Goal: Task Accomplishment & Management: Manage account settings

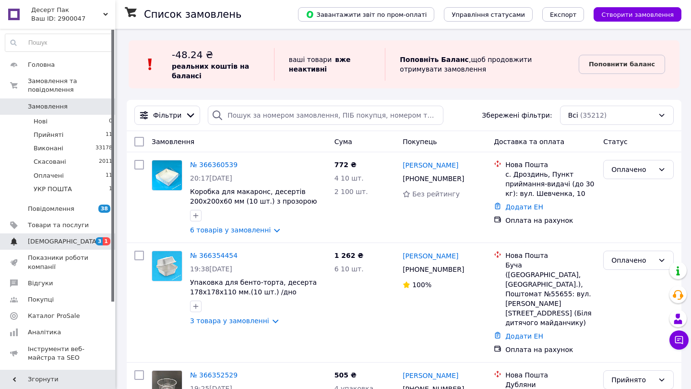
click at [12, 246] on link "[DEMOGRAPHIC_DATA] 3 1" at bounding box center [59, 241] width 118 height 16
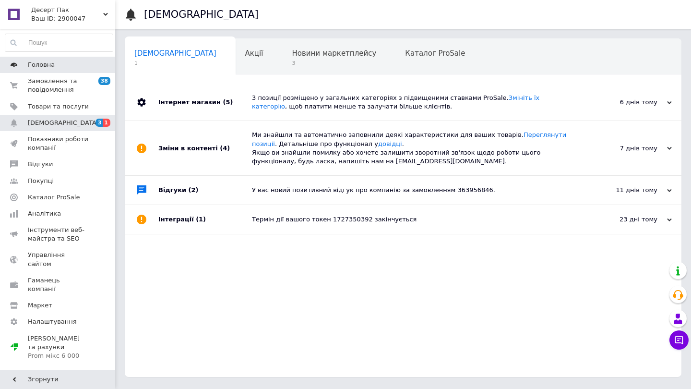
click at [29, 62] on span "Головна" at bounding box center [41, 65] width 27 height 9
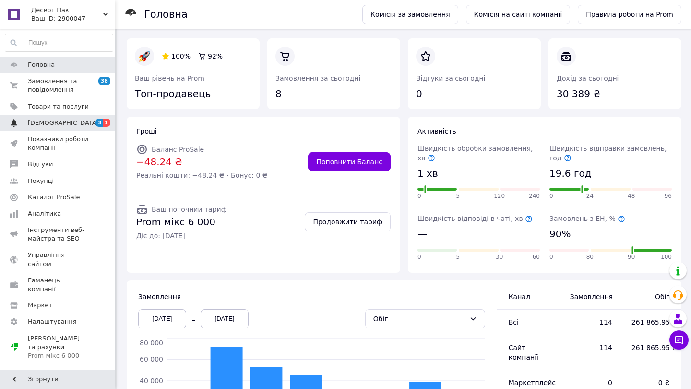
click at [95, 119] on span "3 1" at bounding box center [102, 123] width 26 height 9
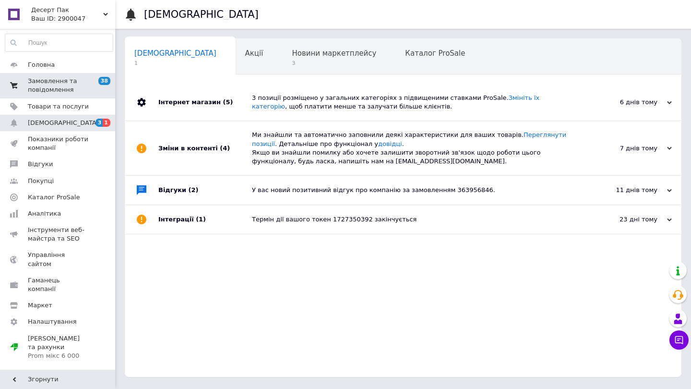
click at [73, 77] on span "Замовлення та повідомлення" at bounding box center [58, 85] width 61 height 17
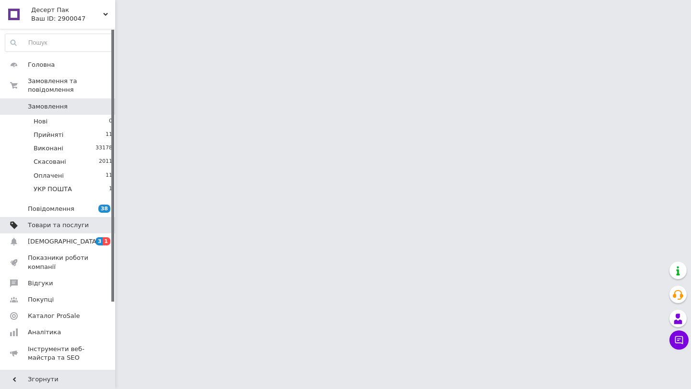
click at [85, 228] on span "Товари та послуги" at bounding box center [58, 225] width 61 height 9
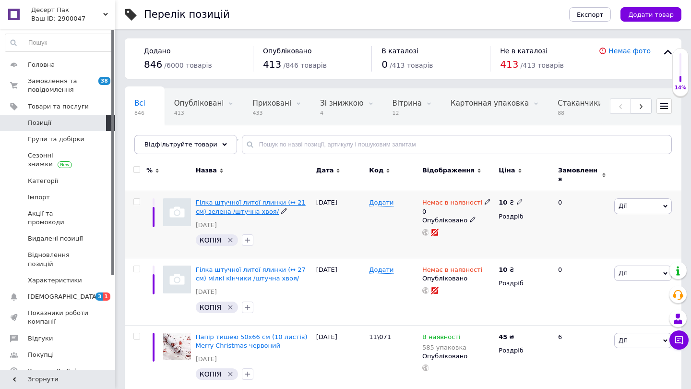
click at [206, 205] on span "Гілка штучної литої ялинки (↔ 21 см) зелена /штучна хвоя/" at bounding box center [251, 207] width 110 height 16
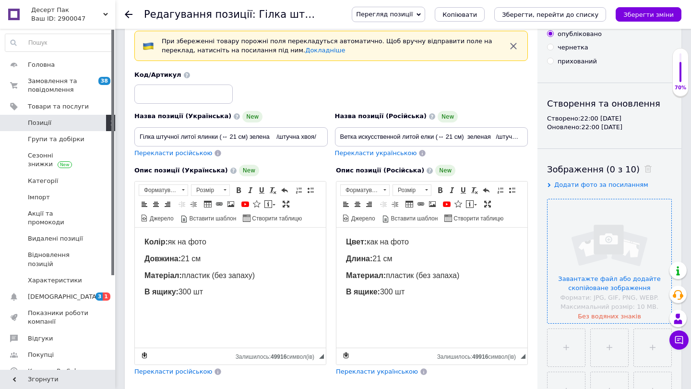
scroll to position [40, 0]
click at [610, 250] on input "file" at bounding box center [610, 261] width 124 height 124
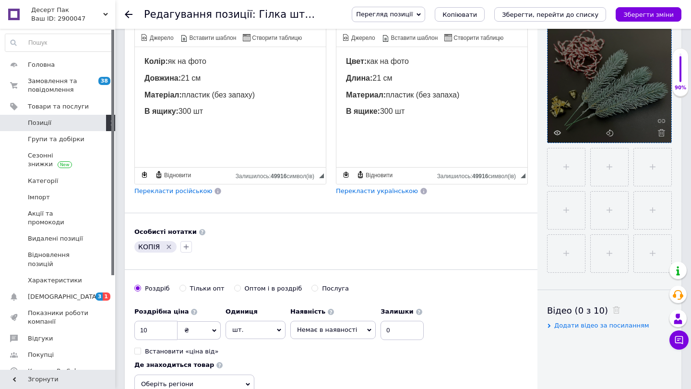
scroll to position [220, 0]
click at [158, 323] on input "10" at bounding box center [155, 330] width 43 height 19
click at [155, 329] on input "10" at bounding box center [155, 330] width 43 height 19
type input "1"
type input "7"
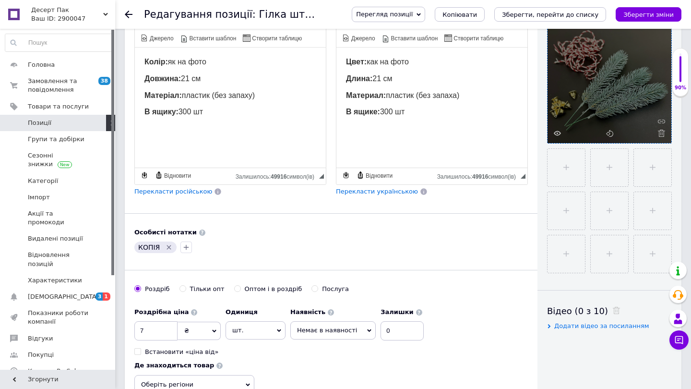
click at [309, 328] on span "Немає в наявності" at bounding box center [327, 330] width 60 height 7
click at [312, 345] on li "В наявності" at bounding box center [333, 349] width 85 height 13
click at [381, 330] on input "0" at bounding box center [384, 330] width 43 height 19
type input "100"
click at [516, 8] on button "Зберегти, перейти до списку" at bounding box center [551, 14] width 112 height 14
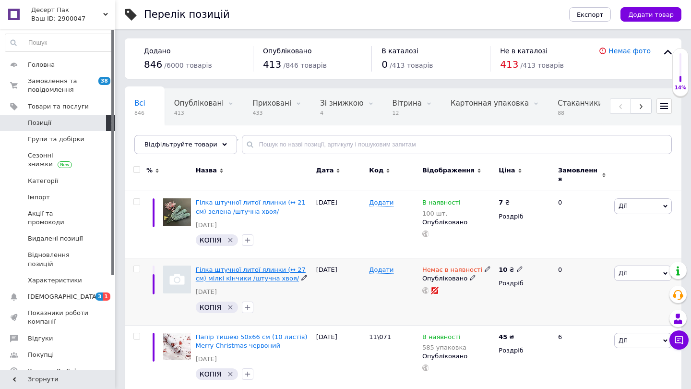
click at [244, 274] on span "Гілка штучної литої ялинки (↔ 27 см) мілкі кінчики /штучна хвоя/" at bounding box center [251, 274] width 110 height 16
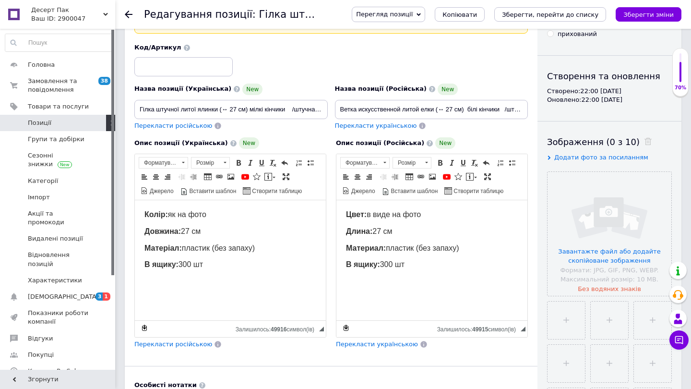
scroll to position [70, 0]
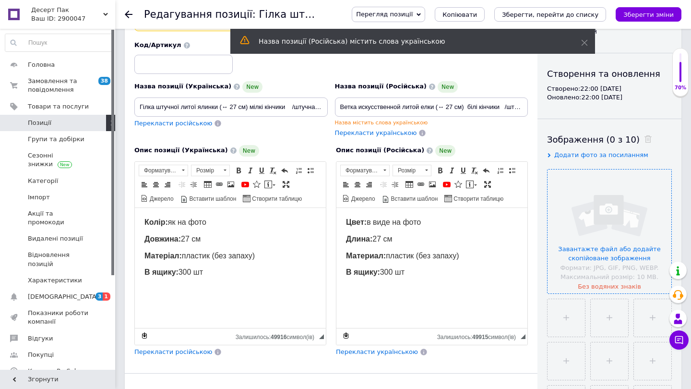
click at [601, 214] on input "file" at bounding box center [610, 232] width 124 height 124
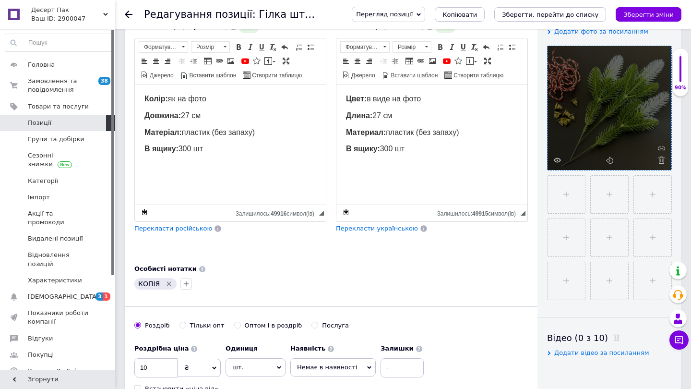
scroll to position [205, 0]
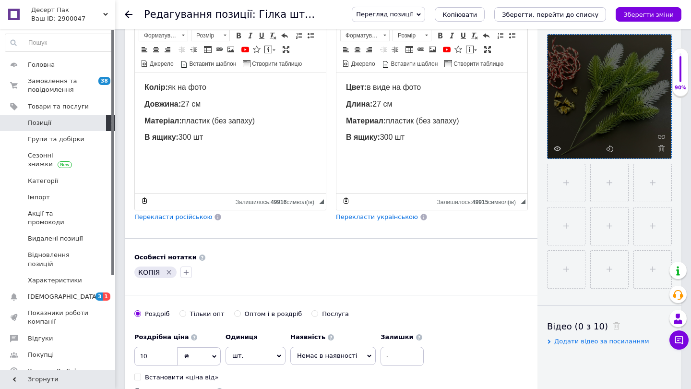
click at [351, 352] on span "Немає в наявності" at bounding box center [327, 355] width 60 height 7
click at [342, 373] on li "В наявності" at bounding box center [333, 375] width 85 height 13
click at [389, 354] on input at bounding box center [384, 356] width 43 height 19
type input "100"
click at [531, 16] on icon "Зберегти, перейти до списку" at bounding box center [550, 14] width 97 height 7
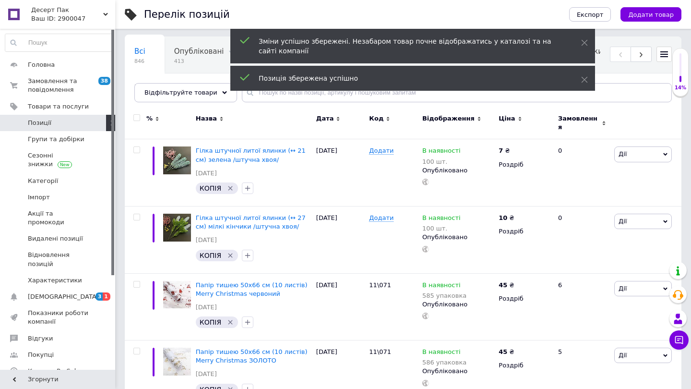
scroll to position [56, 0]
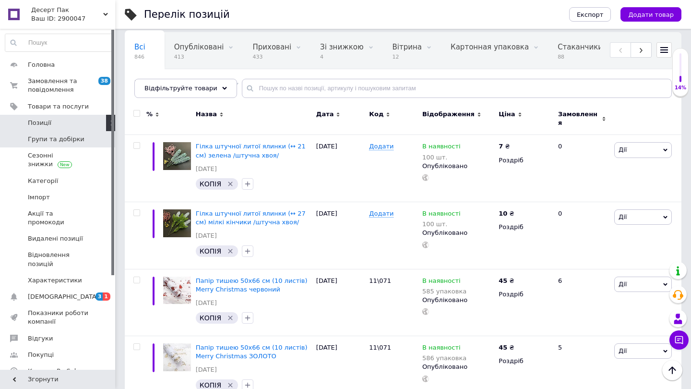
click at [89, 142] on span at bounding box center [102, 139] width 26 height 9
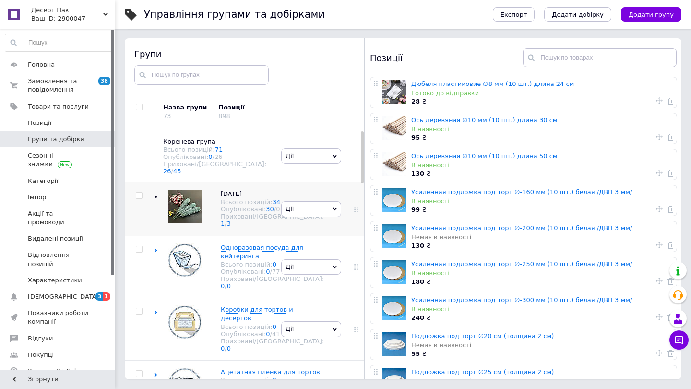
click at [188, 202] on div at bounding box center [182, 209] width 38 height 38
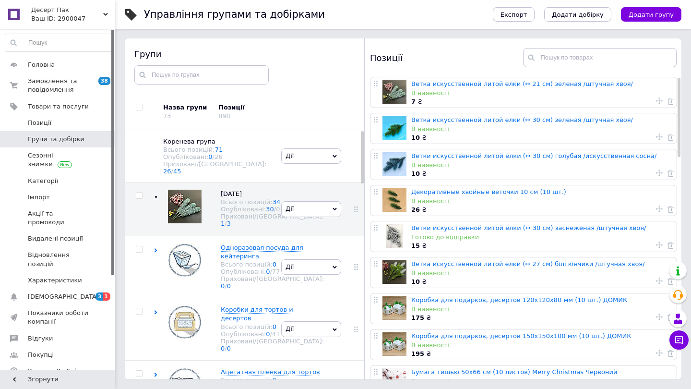
click at [656, 313] on span at bounding box center [658, 316] width 12 height 7
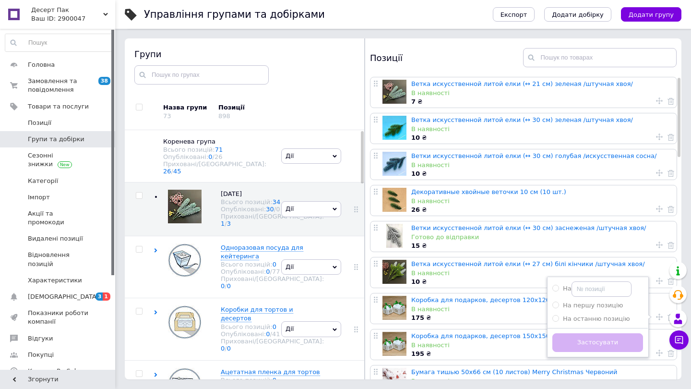
click at [592, 328] on div "Застосувати" at bounding box center [598, 342] width 100 height 29
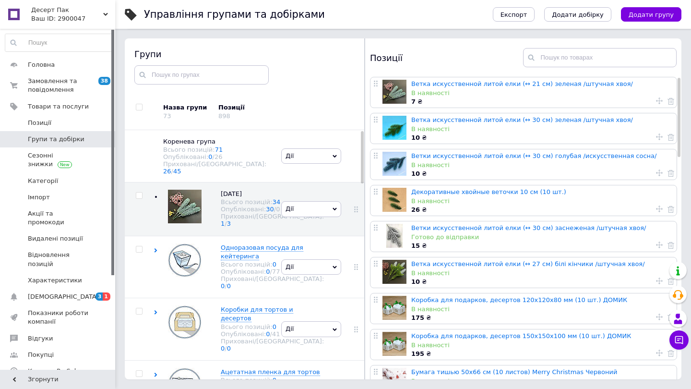
click at [543, 341] on div "В наявності" at bounding box center [542, 345] width 261 height 9
click at [657, 314] on icon at bounding box center [659, 317] width 7 height 7
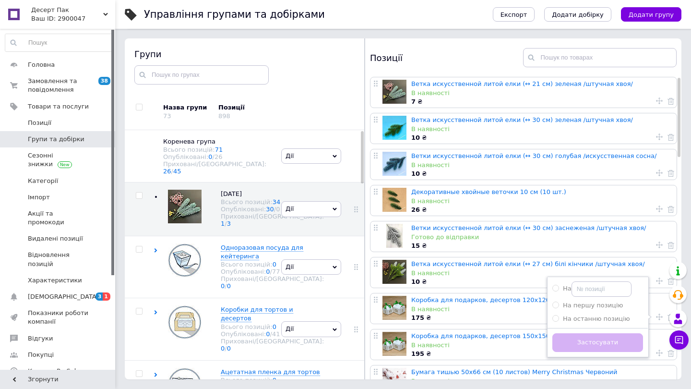
click at [553, 328] on div "Застосувати" at bounding box center [598, 342] width 100 height 29
click at [555, 328] on div "Застосувати" at bounding box center [598, 342] width 100 height 29
